Goal: Navigation & Orientation: Understand site structure

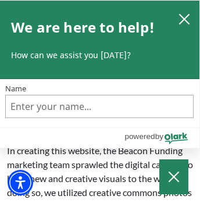
scroll to position [334, 0]
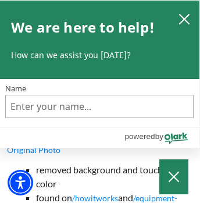
click at [95, 198] on link "/howitworks" at bounding box center [95, 198] width 46 height 10
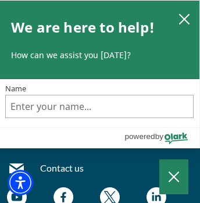
click at [157, 197] on img at bounding box center [157, 197] width 20 height 20
